Goal: Navigation & Orientation: Understand site structure

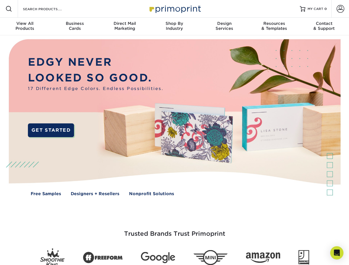
click at [174, 133] on img at bounding box center [174, 121] width 345 height 173
click at [9, 9] on span at bounding box center [9, 9] width 7 height 7
click at [340, 9] on span at bounding box center [340, 9] width 8 height 8
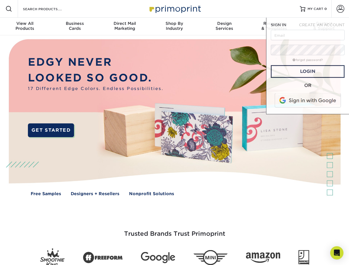
click at [25, 27] on div "View All Products" at bounding box center [25, 26] width 50 height 10
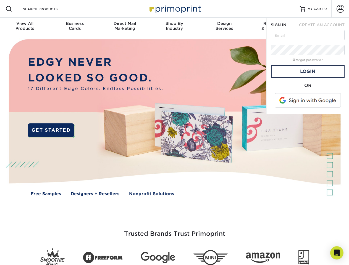
click at [75, 27] on div "Business Cards" at bounding box center [75, 26] width 50 height 10
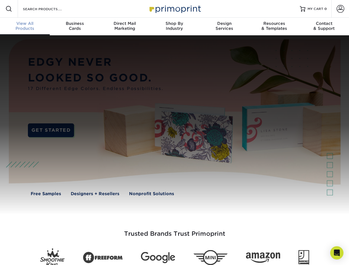
click at [125, 27] on div "Direct Mail Marketing" at bounding box center [125, 26] width 50 height 10
click at [174, 27] on div "Shop By Industry" at bounding box center [174, 26] width 50 height 10
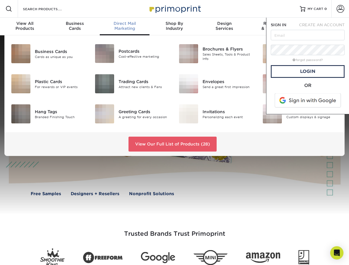
click at [224, 27] on div "Design Services" at bounding box center [224, 26] width 50 height 10
